Goal: Transaction & Acquisition: Purchase product/service

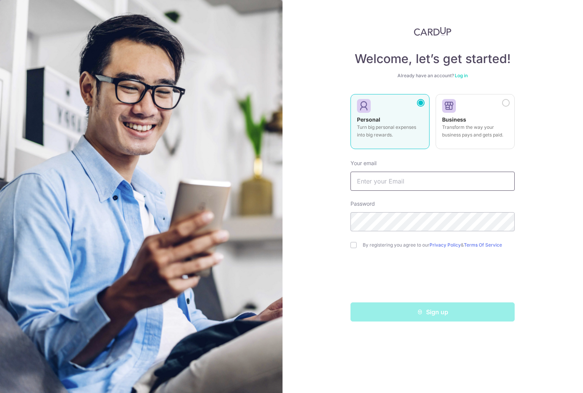
click at [430, 186] on input "text" at bounding box center [433, 181] width 164 height 19
type input "[EMAIL_ADDRESS][DOMAIN_NAME]"
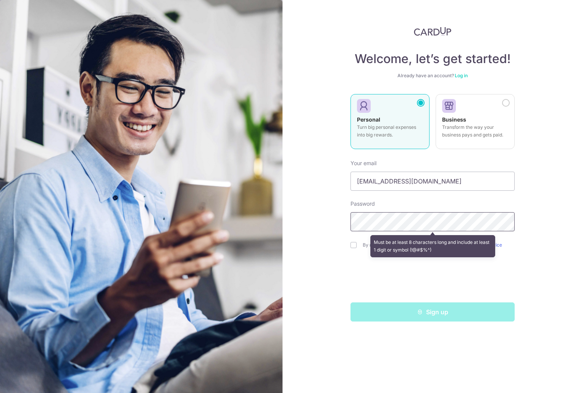
click at [307, 216] on div "Welcome, let’s get started! Already have an account? Log in Personal Turn big p…" at bounding box center [433, 196] width 301 height 393
click at [522, 239] on div "Welcome, let’s get started! Already have an account? Log in Personal Turn big p…" at bounding box center [433, 196] width 301 height 393
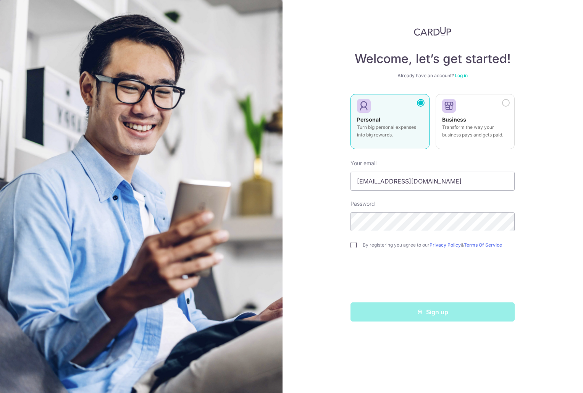
click at [354, 246] on input "checkbox" at bounding box center [354, 245] width 6 height 6
checkbox input "true"
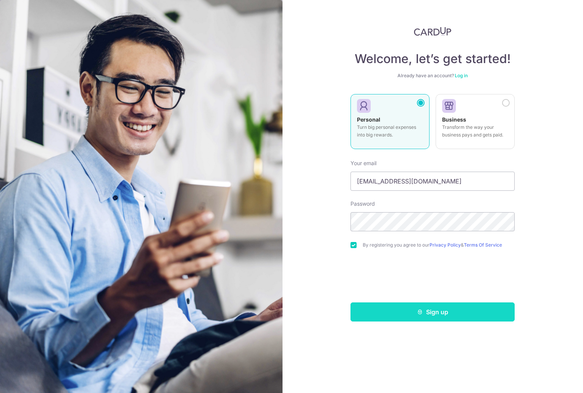
click at [450, 312] on button "Sign up" at bounding box center [433, 311] width 164 height 19
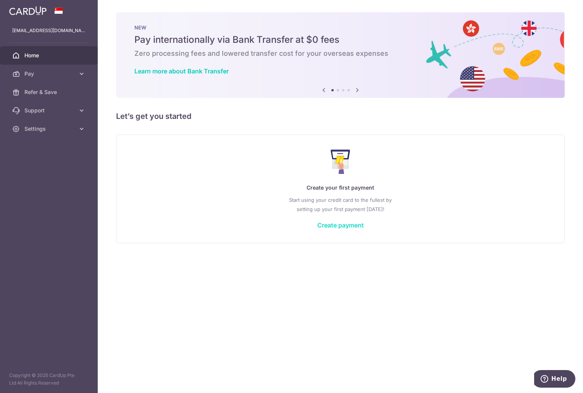
click at [325, 226] on link "Create payment" at bounding box center [340, 225] width 47 height 8
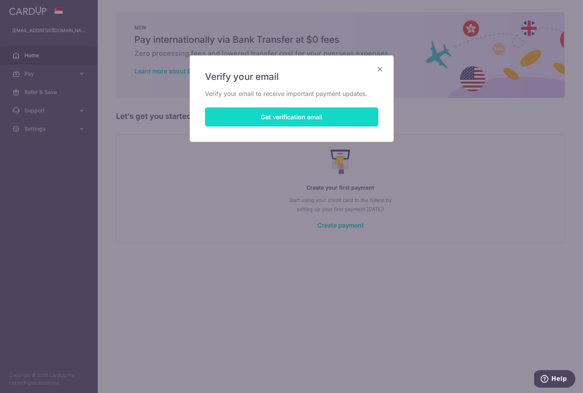
click at [320, 115] on button "Get verification email" at bounding box center [291, 116] width 173 height 19
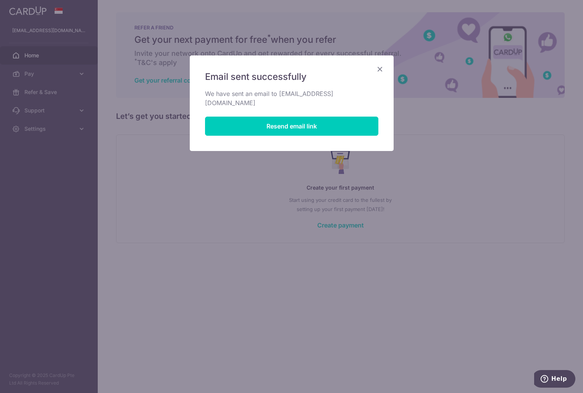
click at [381, 68] on icon "Close" at bounding box center [379, 69] width 9 height 10
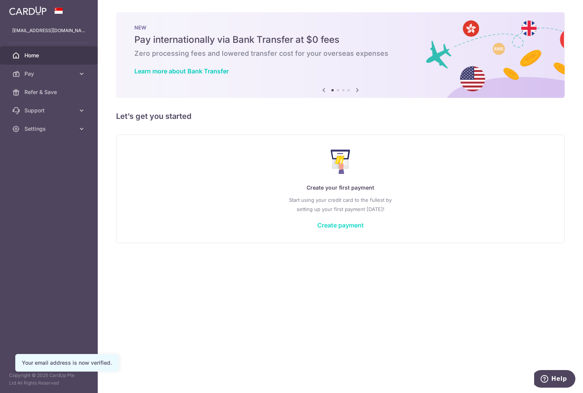
click at [334, 225] on link "Create payment" at bounding box center [340, 225] width 47 height 8
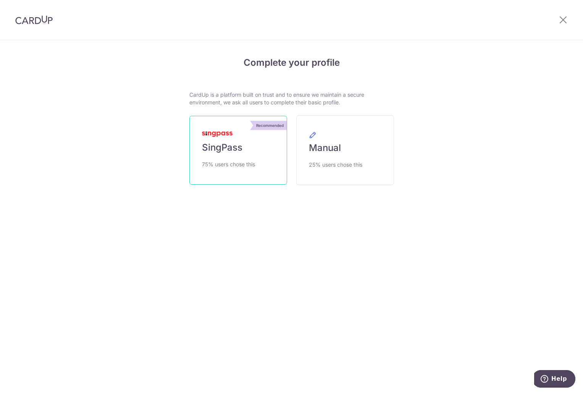
click at [238, 154] on link "Recommended SingPass 75% users chose this" at bounding box center [238, 150] width 98 height 69
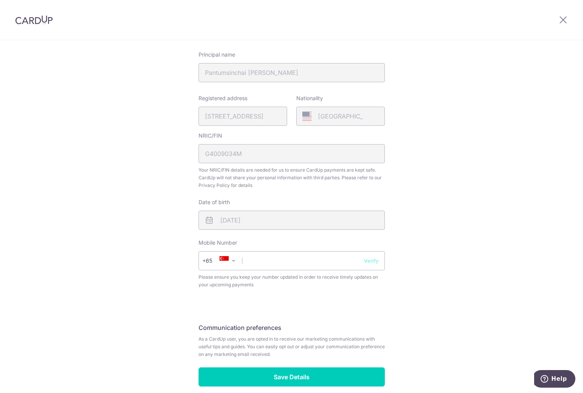
scroll to position [173, 0]
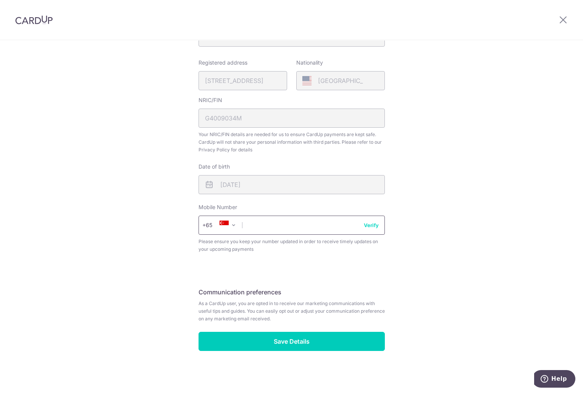
click at [274, 222] on input "text" at bounding box center [292, 224] width 186 height 19
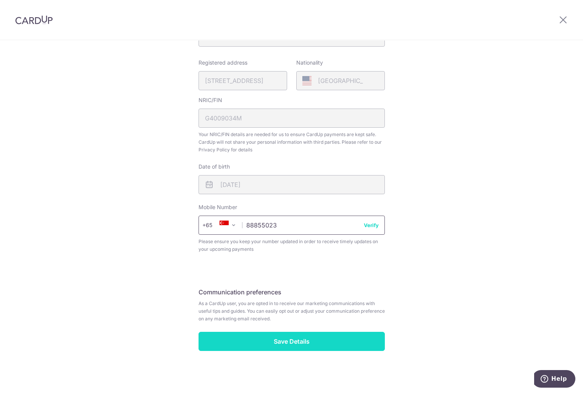
type input "88855023"
click at [301, 339] on input "Save Details" at bounding box center [292, 341] width 186 height 19
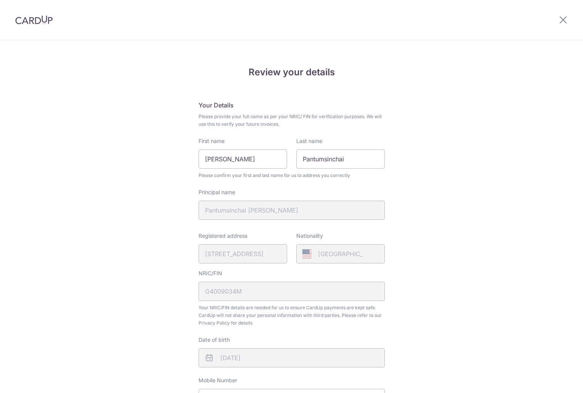
scroll to position [184, 0]
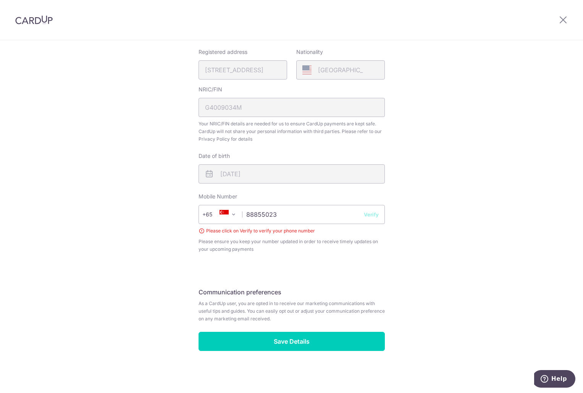
click at [366, 214] on button "Verify" at bounding box center [371, 214] width 15 height 8
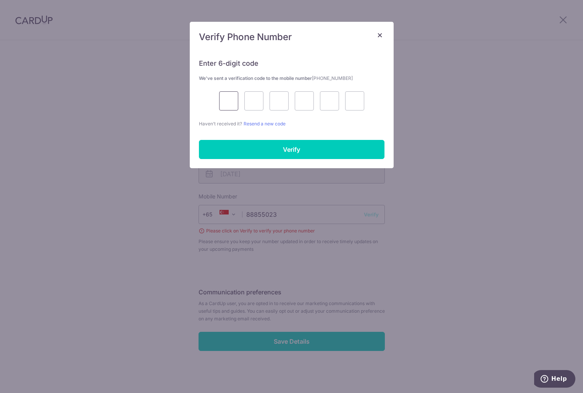
click at [233, 101] on input "text" at bounding box center [228, 100] width 19 height 19
type input "4"
type input "1"
type input "9"
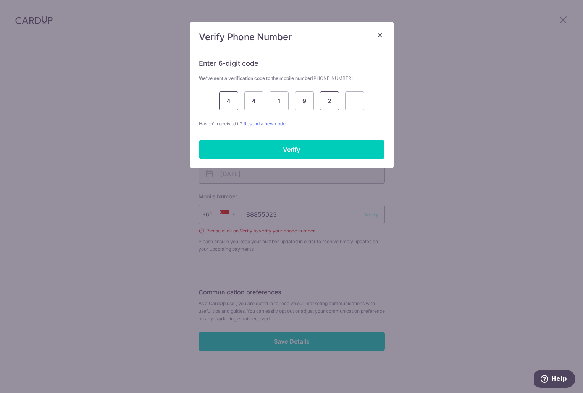
type input "2"
type input "8"
click at [268, 150] on input "Verify" at bounding box center [292, 149] width 186 height 19
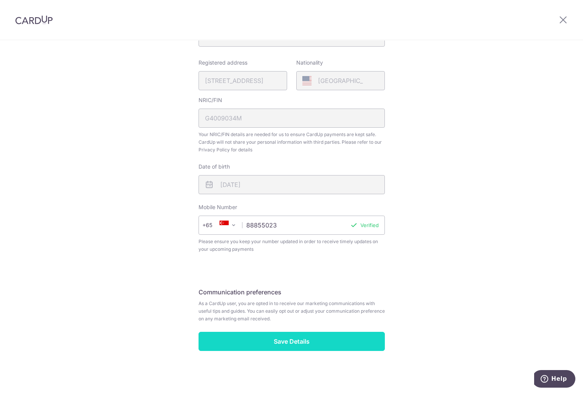
click at [303, 334] on input "Save Details" at bounding box center [292, 341] width 186 height 19
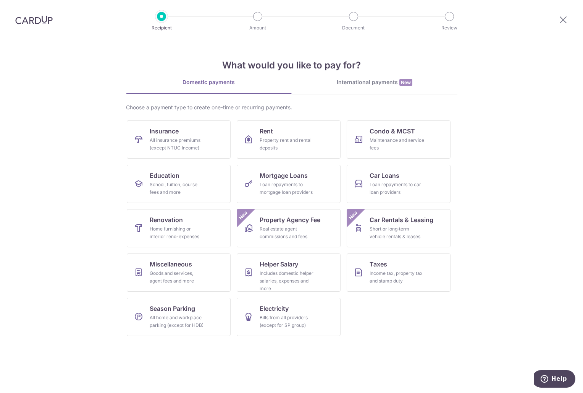
click at [54, 183] on section "What would you like to pay for? Domestic payments International payments New Ch…" at bounding box center [291, 216] width 583 height 353
click at [296, 146] on div "Property rent and rental deposits" at bounding box center [287, 143] width 55 height 15
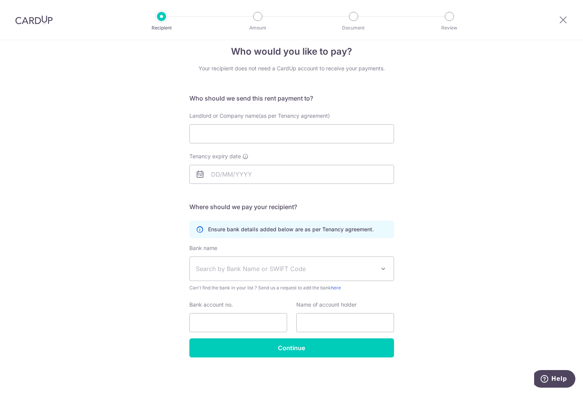
scroll to position [11, 0]
click at [39, 18] on img at bounding box center [33, 19] width 37 height 9
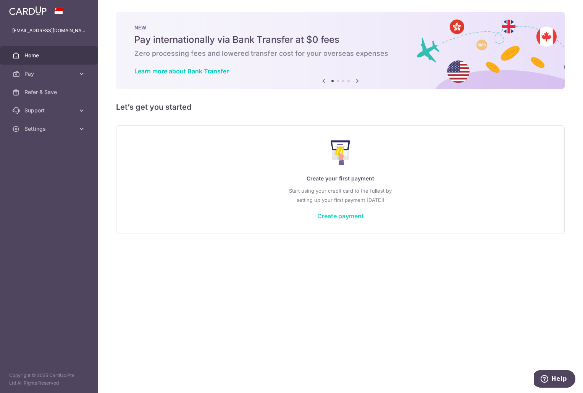
click at [330, 219] on link "Create payment" at bounding box center [340, 216] width 47 height 8
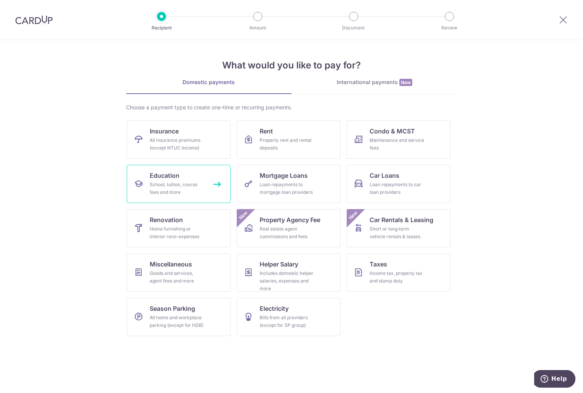
click at [185, 184] on div "School, tuition, course fees and more" at bounding box center [177, 188] width 55 height 15
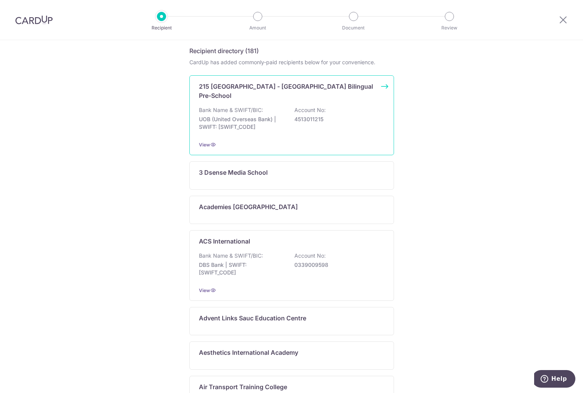
scroll to position [2, 0]
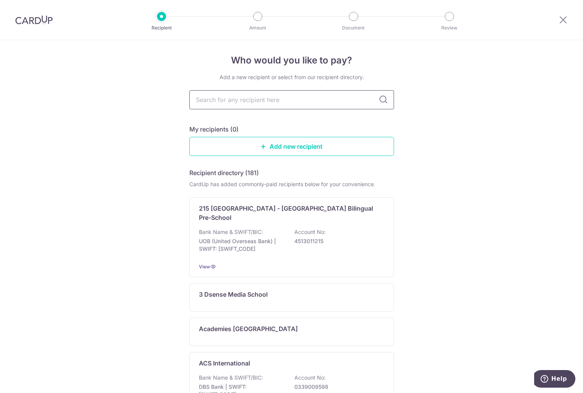
click at [265, 99] on input "text" at bounding box center [291, 99] width 205 height 19
type input "[GEOGRAPHIC_DATA]"
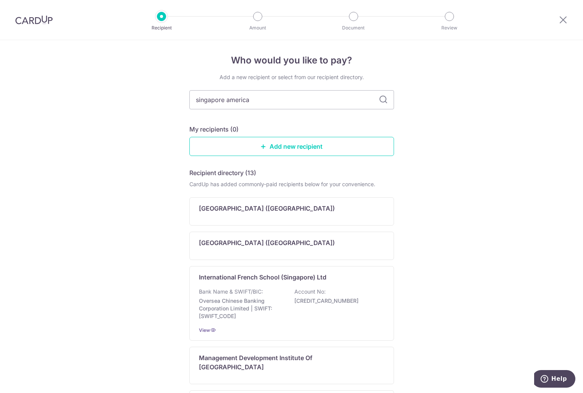
type input "singapore american"
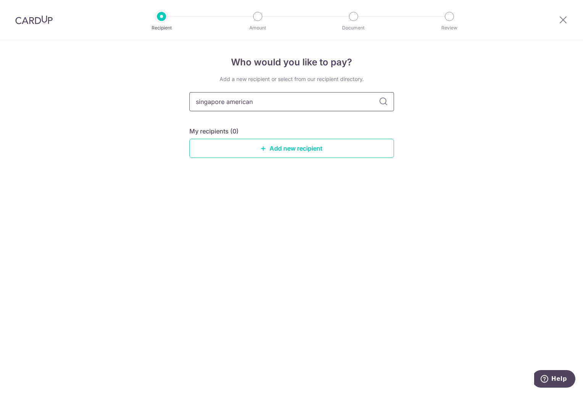
click at [388, 100] on input "singapore american" at bounding box center [291, 101] width 205 height 19
click at [378, 100] on div "singapore american" at bounding box center [291, 101] width 205 height 19
drag, startPoint x: 183, startPoint y: 104, endPoint x: 129, endPoint y: 103, distance: 53.5
click at [129, 103] on div "Who would you like to pay? Add a new recipient or select from our recipient dir…" at bounding box center [291, 216] width 583 height 353
type input "sas"
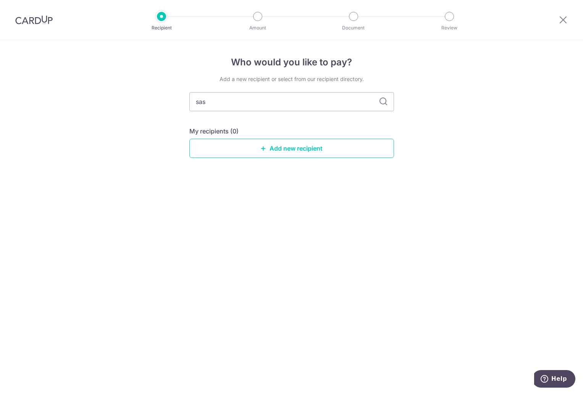
click at [384, 102] on icon at bounding box center [383, 101] width 9 height 9
drag, startPoint x: 384, startPoint y: 102, endPoint x: 362, endPoint y: 101, distance: 21.0
click at [383, 102] on icon at bounding box center [383, 101] width 9 height 9
drag, startPoint x: 257, startPoint y: 101, endPoint x: 116, endPoint y: 99, distance: 141.7
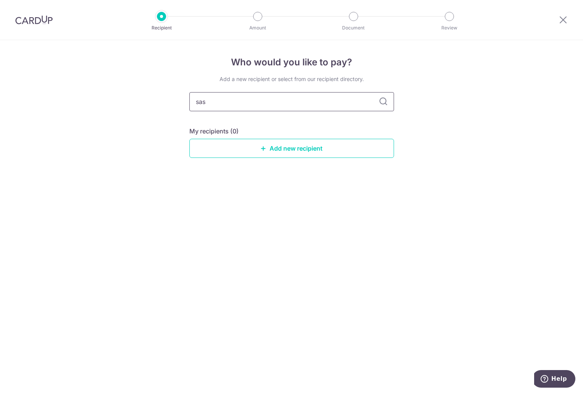
click at [116, 99] on div "Who would you like to pay? Add a new recipient or select from our recipient dir…" at bounding box center [291, 216] width 583 height 353
click at [408, 136] on div "Who would you like to pay? Add a new recipient or select from our recipient dir…" at bounding box center [291, 216] width 583 height 353
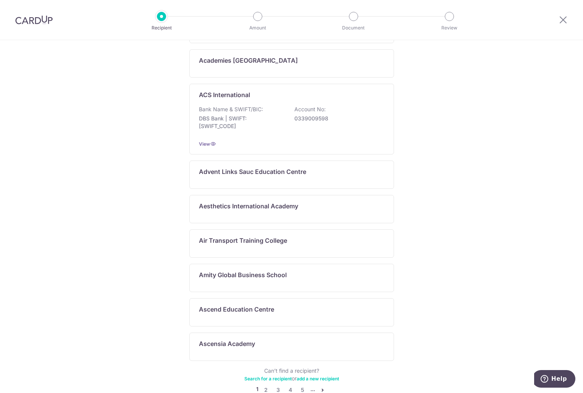
scroll to position [307, 0]
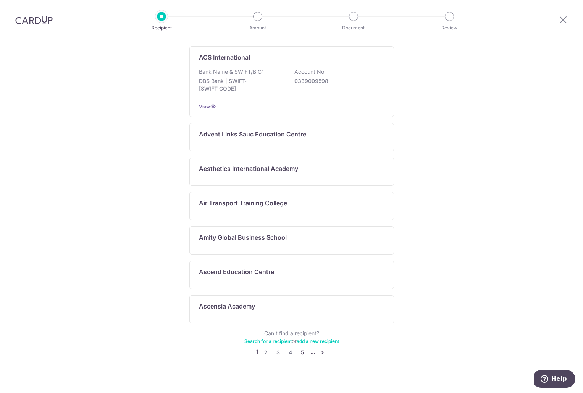
click at [302, 348] on link "5" at bounding box center [302, 352] width 9 height 9
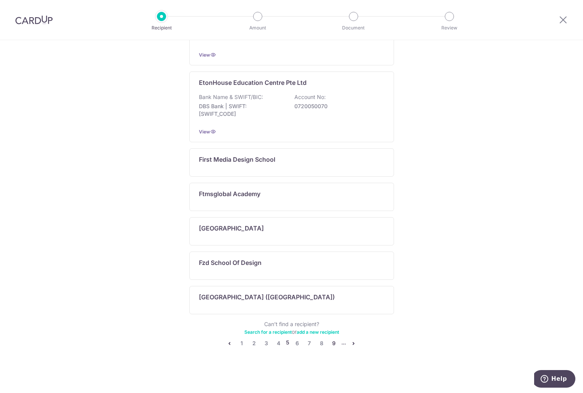
click at [329, 344] on link "9" at bounding box center [333, 342] width 9 height 9
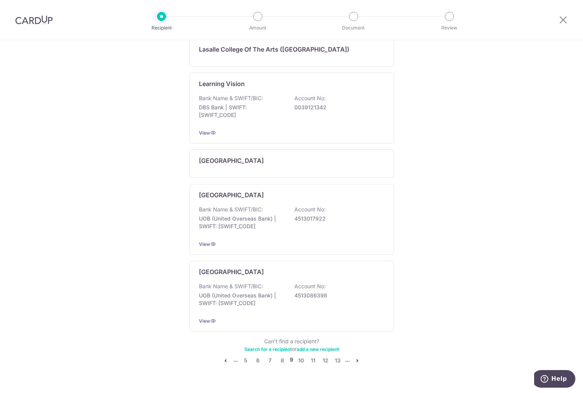
scroll to position [350, 0]
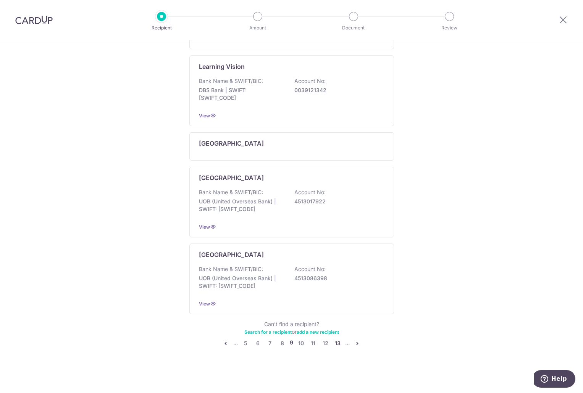
click at [337, 344] on link "13" at bounding box center [337, 342] width 9 height 9
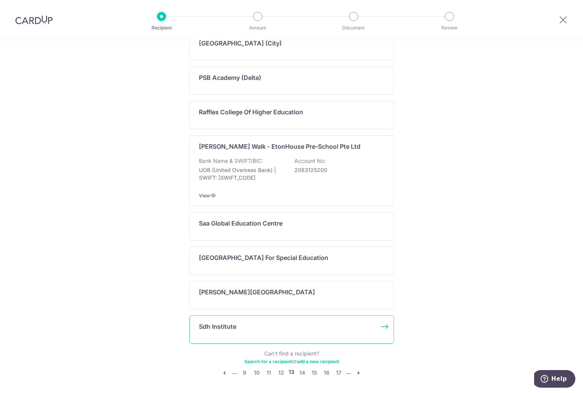
scroll to position [307, 0]
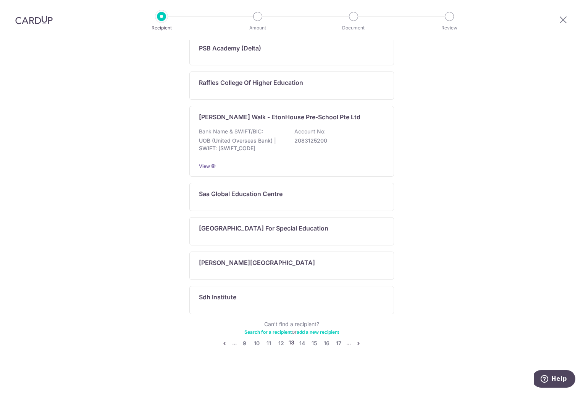
click at [359, 344] on icon "pager" at bounding box center [359, 343] width 6 height 6
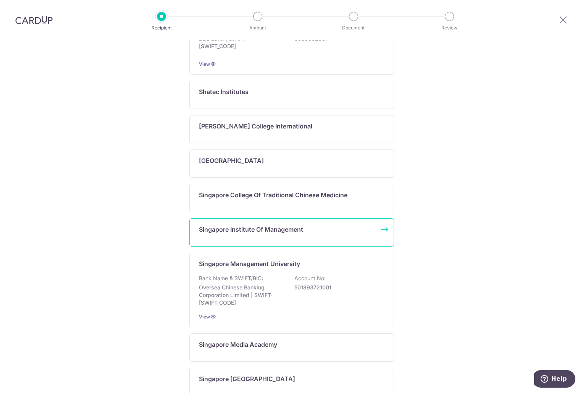
scroll to position [344, 0]
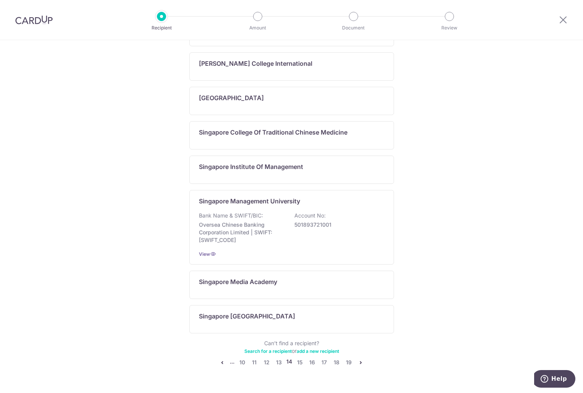
click at [361, 362] on icon "pager" at bounding box center [361, 362] width 6 height 6
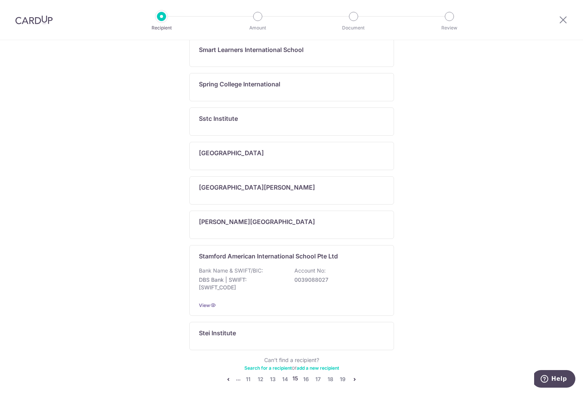
scroll to position [358, 0]
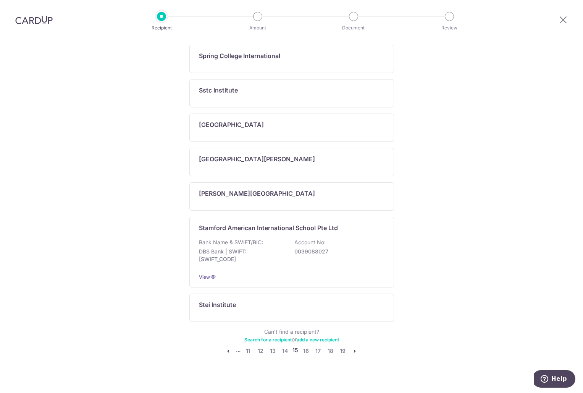
click at [353, 348] on icon "pager" at bounding box center [355, 351] width 6 height 6
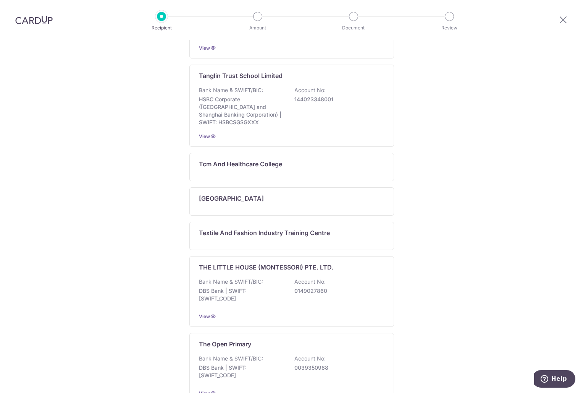
scroll to position [0, 0]
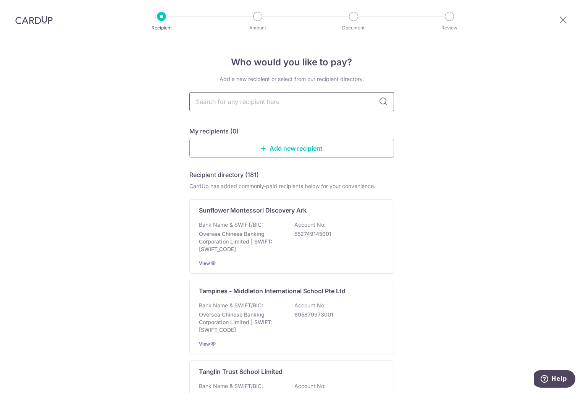
drag, startPoint x: 434, startPoint y: 322, endPoint x: 330, endPoint y: 92, distance: 252.7
click at [43, 21] on img at bounding box center [33, 19] width 37 height 9
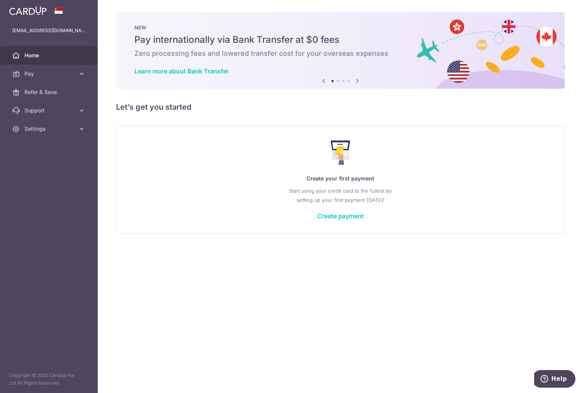
click at [345, 221] on div "Create your first payment Start using your credit card to the fullest by settin…" at bounding box center [341, 179] width 430 height 91
click at [348, 217] on link "Create payment" at bounding box center [340, 216] width 47 height 8
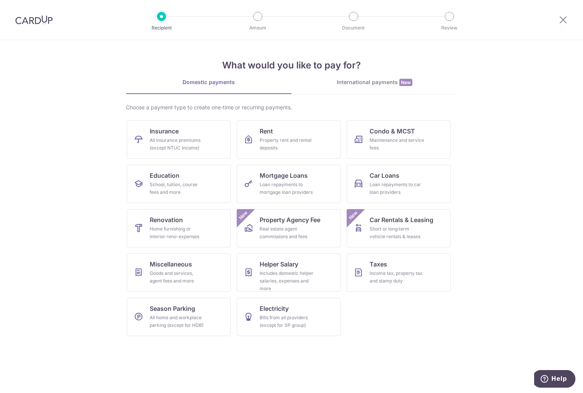
click at [40, 16] on img at bounding box center [33, 19] width 37 height 9
